Goal: Find specific page/section: Find specific page/section

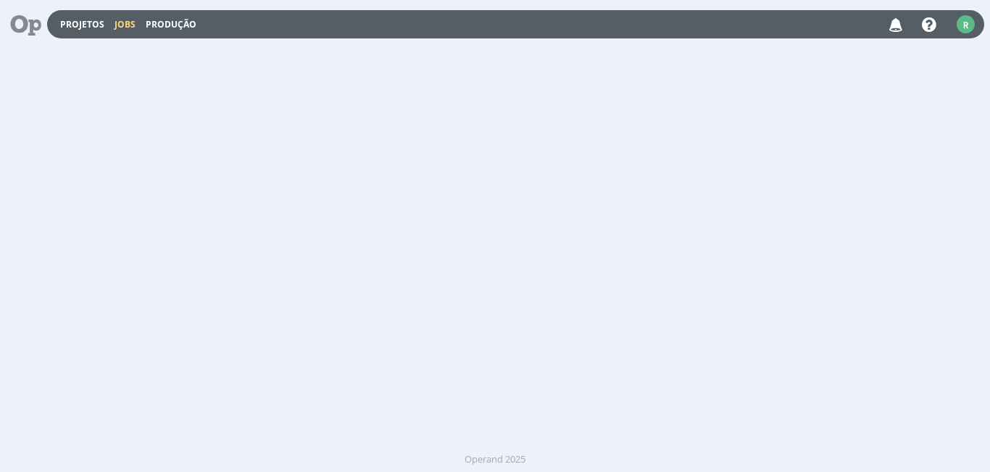
click at [123, 25] on link "Jobs" at bounding box center [125, 24] width 21 height 12
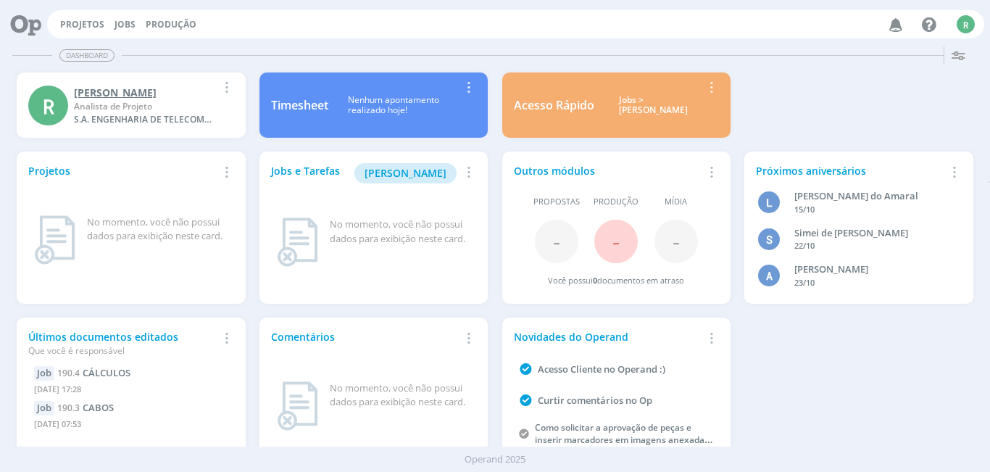
click at [130, 91] on div "[PERSON_NAME]" at bounding box center [145, 92] width 143 height 15
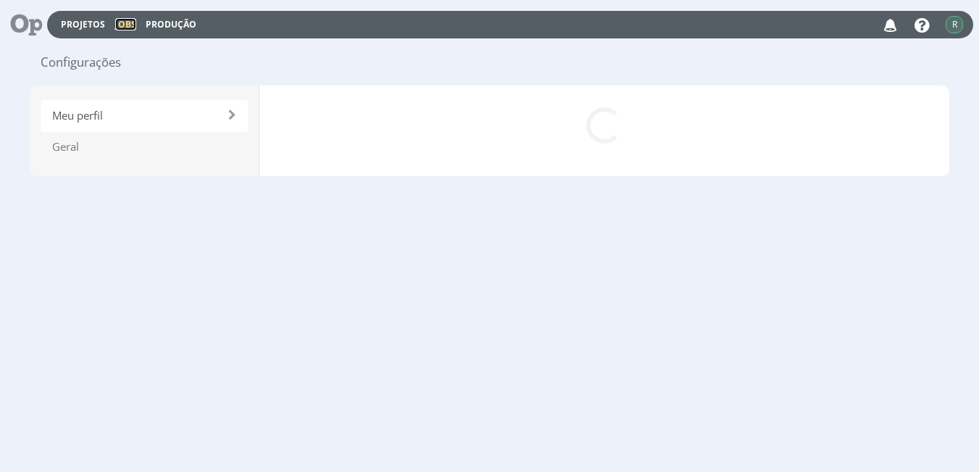
click at [125, 24] on link "Jobs" at bounding box center [125, 24] width 21 height 12
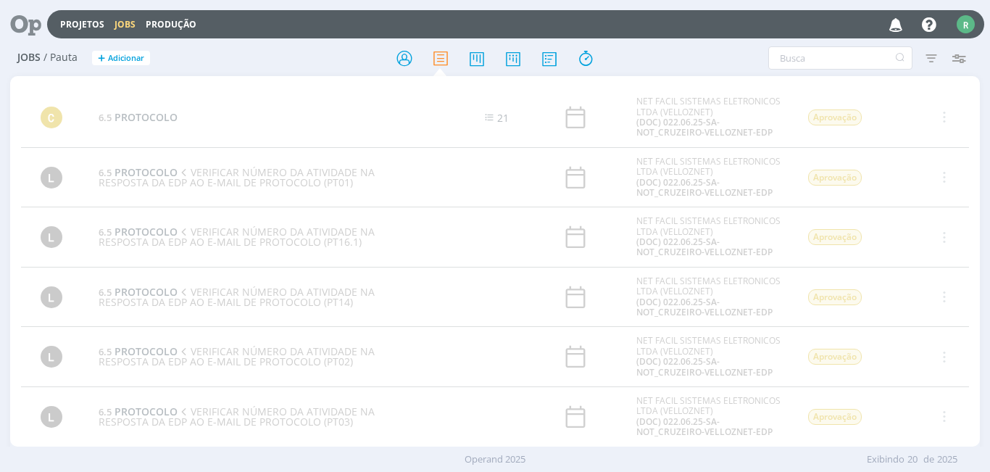
click at [125, 24] on link "Jobs" at bounding box center [125, 24] width 21 height 12
